Goal: Task Accomplishment & Management: Use online tool/utility

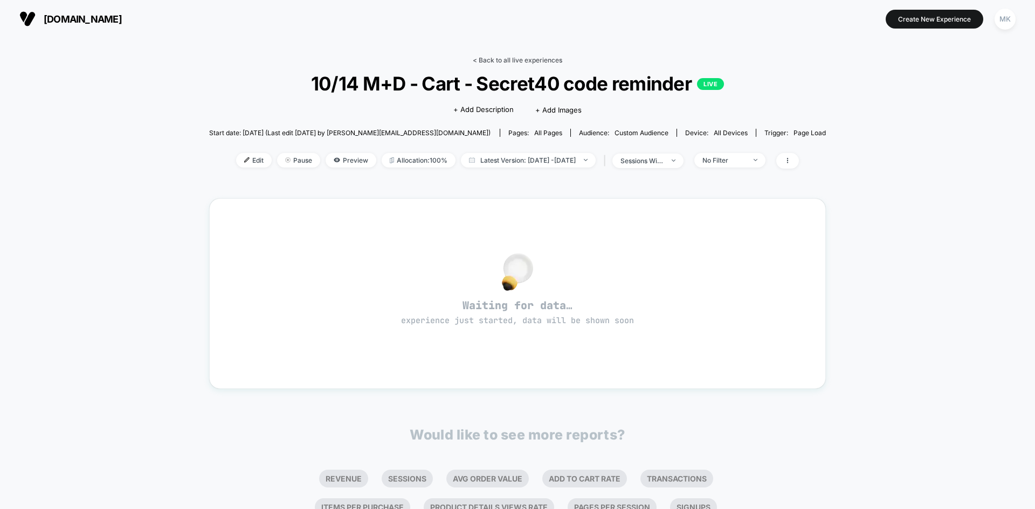
click at [522, 58] on link "< Back to all live experiences" at bounding box center [517, 60] width 89 height 8
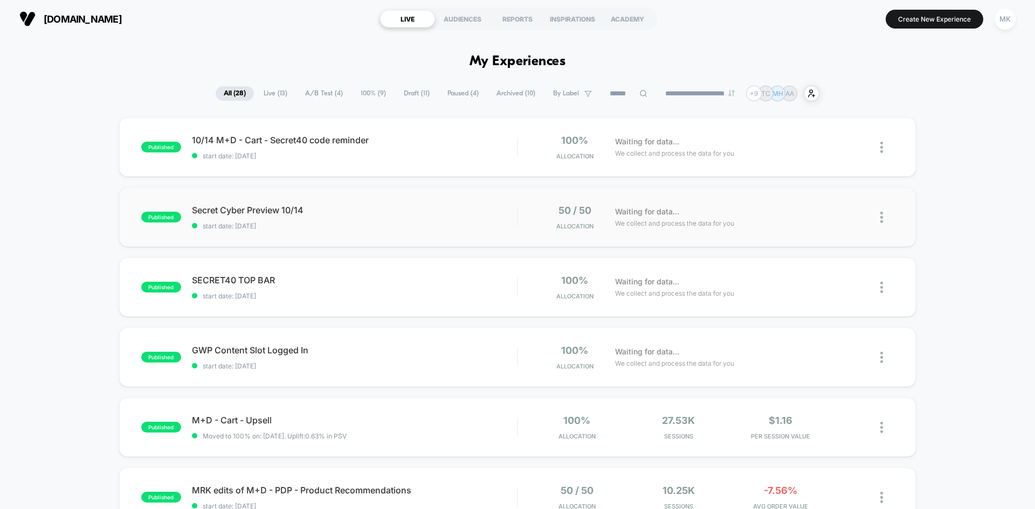
click at [407, 230] on div "published Secret Cyber Preview 10/14 start date: [DATE] 50 / 50 Allocation Wait…" at bounding box center [517, 217] width 797 height 59
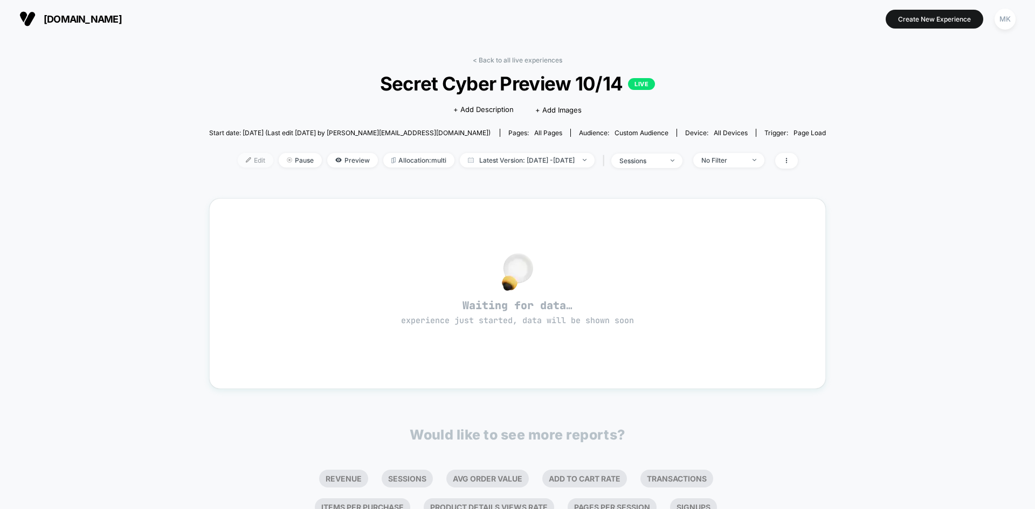
click at [246, 163] on span "Edit" at bounding box center [256, 160] width 36 height 15
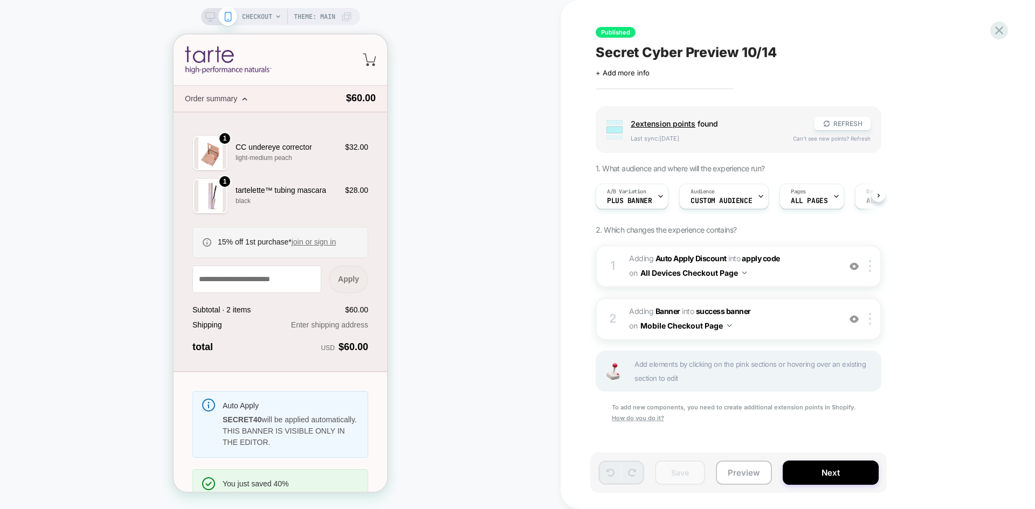
scroll to position [0, 1]
click at [714, 199] on span "Custom Audience" at bounding box center [720, 201] width 61 height 8
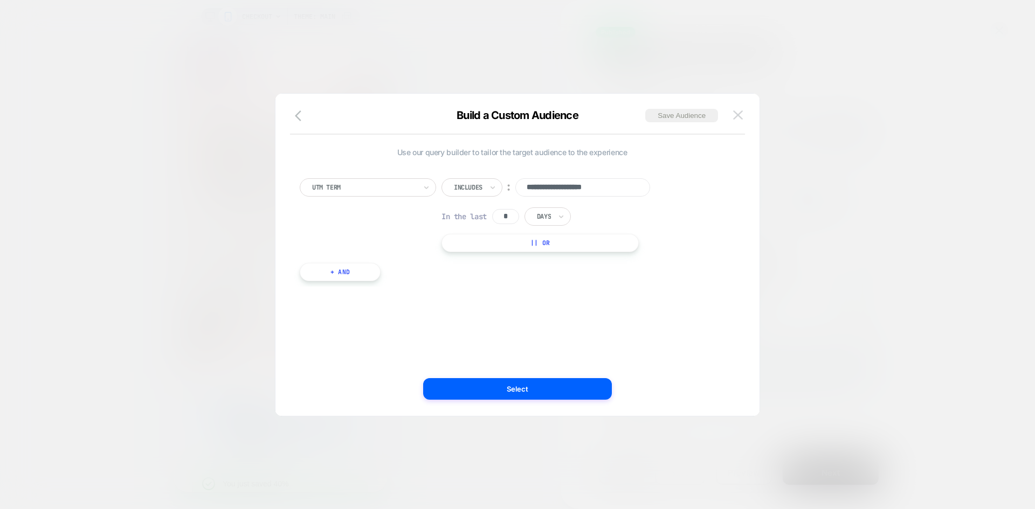
click at [734, 116] on img at bounding box center [738, 114] width 10 height 9
